Goal: Find specific page/section: Find specific page/section

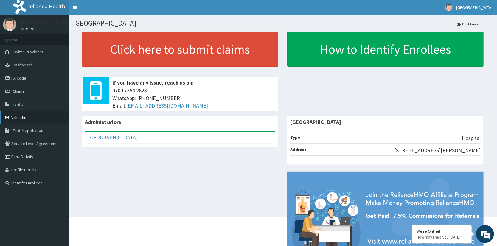
click at [22, 116] on link "Validations" at bounding box center [34, 117] width 69 height 13
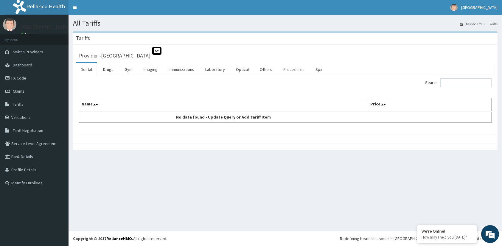
click at [287, 70] on link "Procedures" at bounding box center [293, 69] width 31 height 13
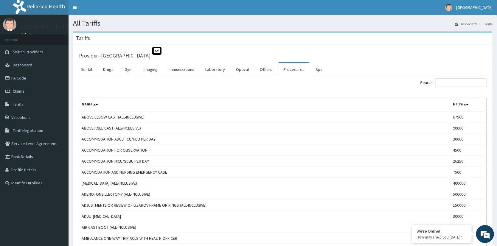
click at [454, 87] on div "Search:" at bounding box center [386, 83] width 199 height 10
click at [454, 85] on input "Search:" at bounding box center [460, 82] width 51 height 9
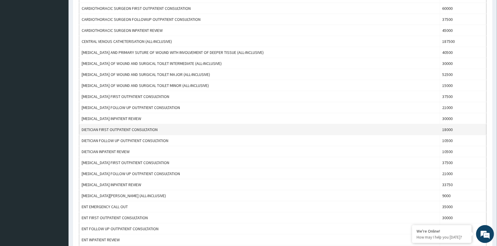
drag, startPoint x: 500, startPoint y: 49, endPoint x: 482, endPoint y: 132, distance: 84.7
click at [497, 128] on html "R EL Toggle navigation [GEOGRAPHIC_DATA] - [EMAIL_ADDRESS][DOMAIN_NAME] Member …" at bounding box center [248, 123] width 497 height 729
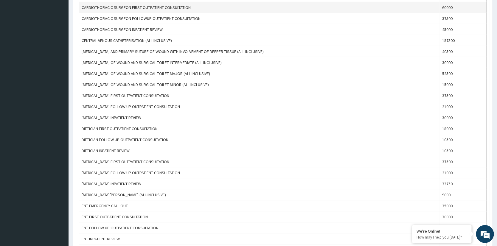
type input "ENT"
